Goal: Information Seeking & Learning: Learn about a topic

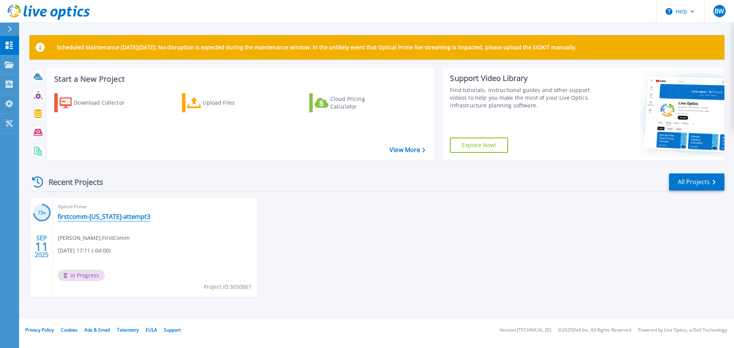
click at [115, 217] on link "firstcomm-[US_STATE]-attempt3" at bounding box center [104, 217] width 93 height 8
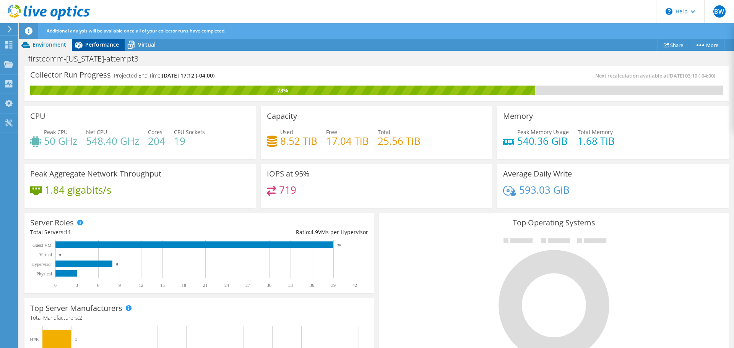
click at [107, 45] on span "Performance" at bounding box center [102, 44] width 34 height 7
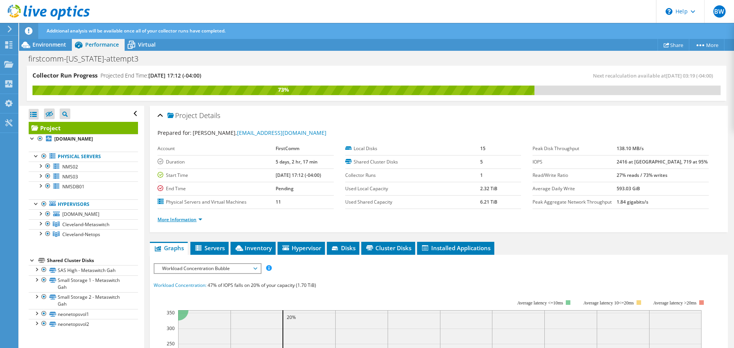
click at [186, 218] on link "More Information" at bounding box center [180, 220] width 45 height 7
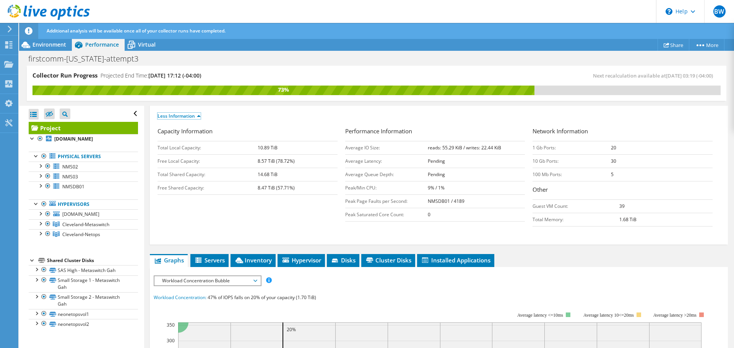
scroll to position [104, 0]
click at [209, 260] on span "Servers" at bounding box center [209, 260] width 31 height 8
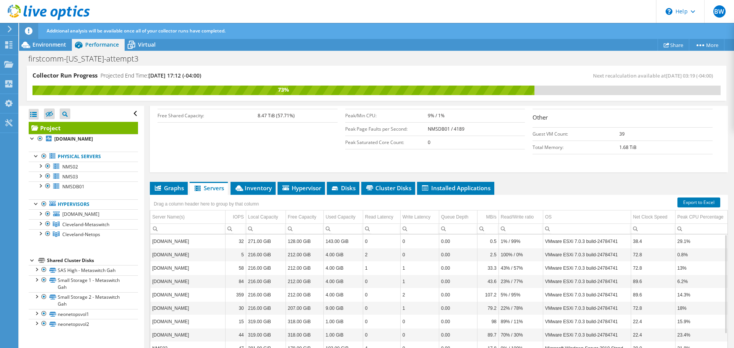
scroll to position [175, 0]
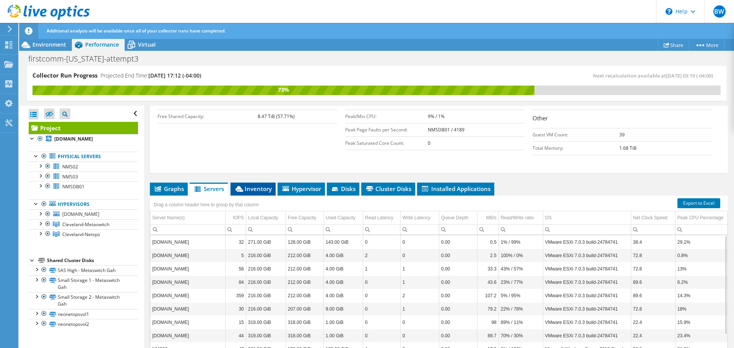
click at [256, 192] on span "Inventory" at bounding box center [252, 189] width 37 height 8
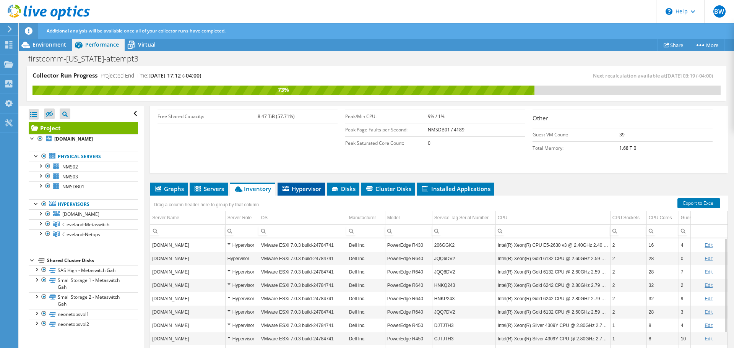
click at [302, 191] on span "Hypervisor" at bounding box center [302, 189] width 40 height 8
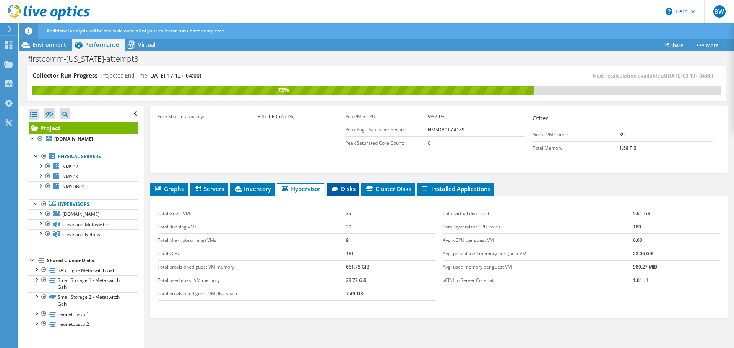
click at [338, 188] on icon at bounding box center [335, 189] width 6 height 4
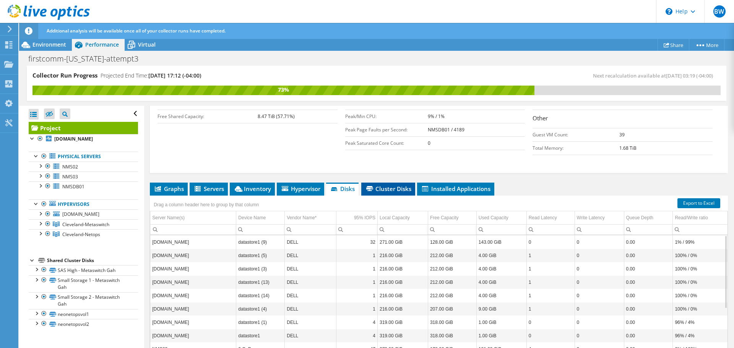
click at [383, 189] on span "Cluster Disks" at bounding box center [388, 189] width 46 height 8
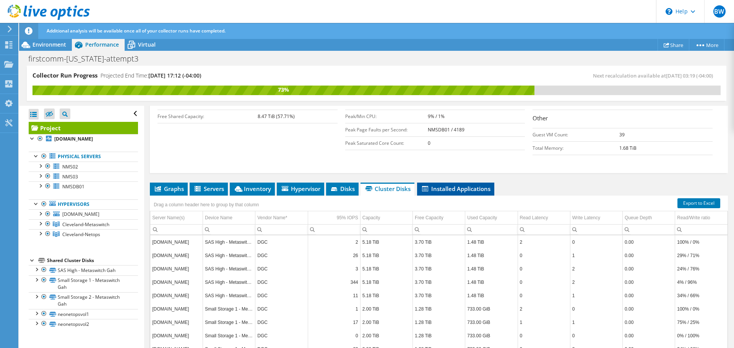
click at [443, 189] on span "Installed Applications" at bounding box center [456, 189] width 70 height 8
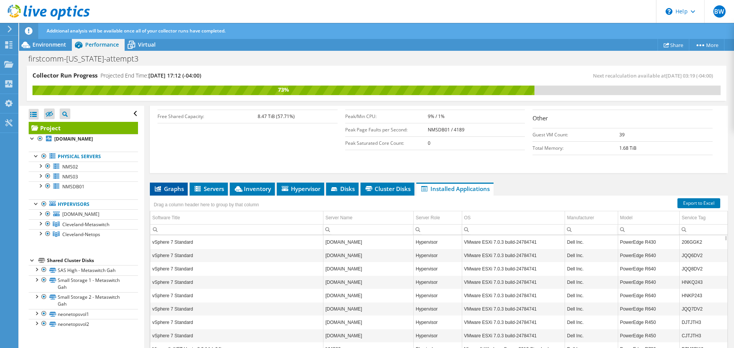
click at [177, 184] on li "Graphs" at bounding box center [169, 189] width 38 height 13
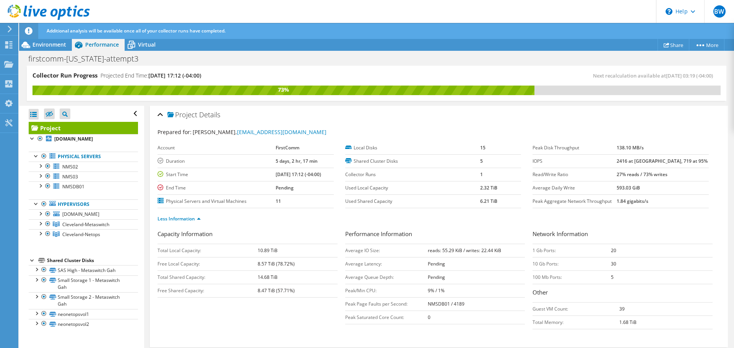
scroll to position [0, 0]
